Goal: Information Seeking & Learning: Learn about a topic

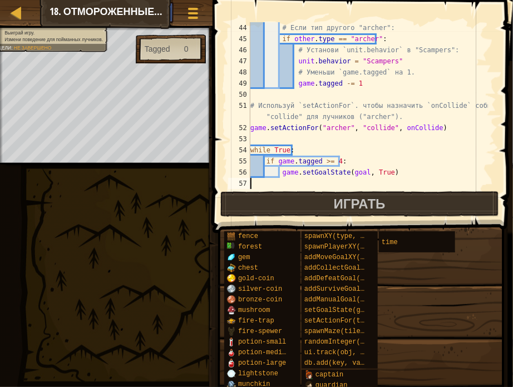
scroll to position [490, 0]
click at [14, 14] on div at bounding box center [17, 13] width 14 height 14
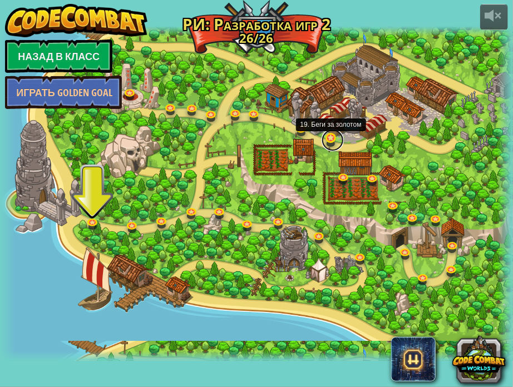
click at [331, 142] on link at bounding box center [333, 140] width 22 height 22
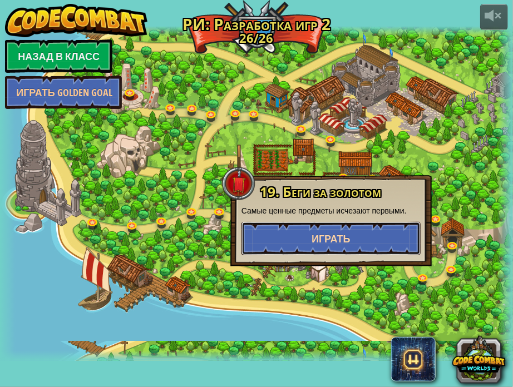
click at [325, 243] on span "Играть" at bounding box center [331, 239] width 39 height 14
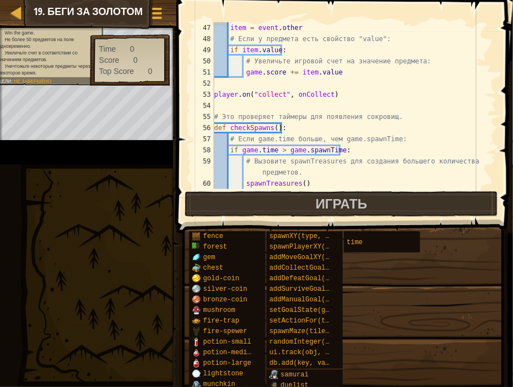
scroll to position [479, 0]
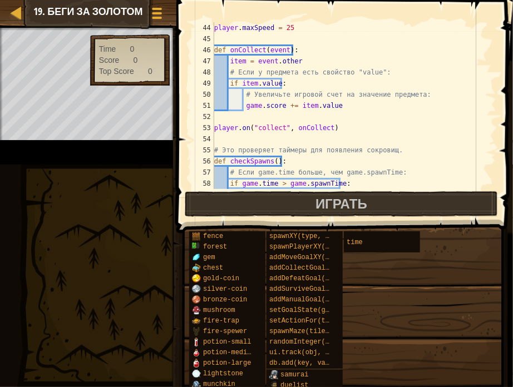
click at [381, 128] on div "player . maxSpeed = 25 def onCollect ( event ) : item = event . other # Если у …" at bounding box center [350, 122] width 276 height 200
type textarea "player.on("collect", onCollect)"
click at [451, 288] on div "fence forest gem chest gold-coin silver-coin bronze-coin mushroom fire-trap fir…" at bounding box center [347, 369] width 317 height 276
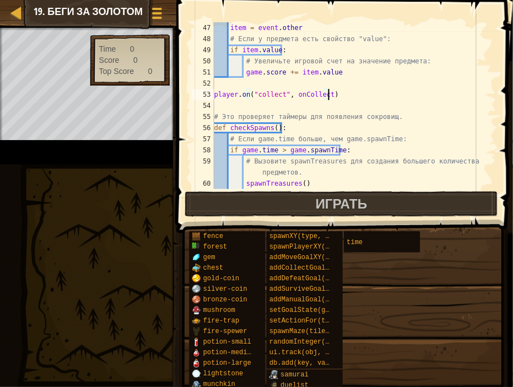
scroll to position [545, 0]
